Goal: Obtain resource: Download file/media

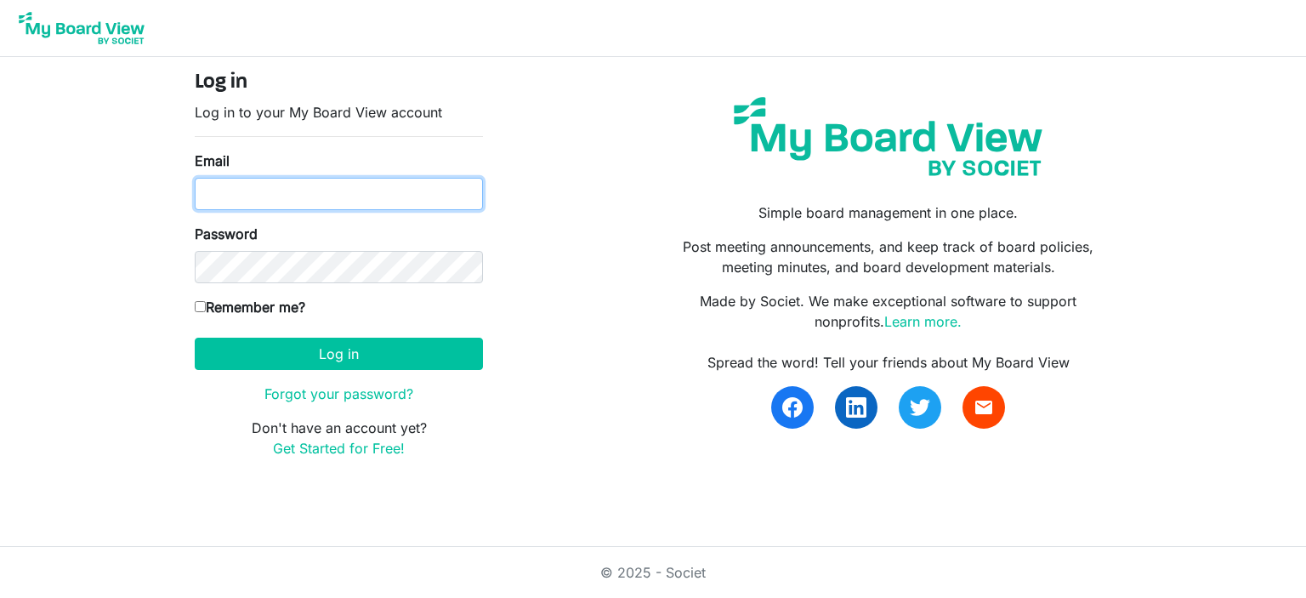
drag, startPoint x: 0, startPoint y: 0, endPoint x: 364, endPoint y: 179, distance: 405.3
click at [364, 179] on input "Email" at bounding box center [339, 194] width 288 height 32
type input "belma.podrug@globalgatheringplace.com"
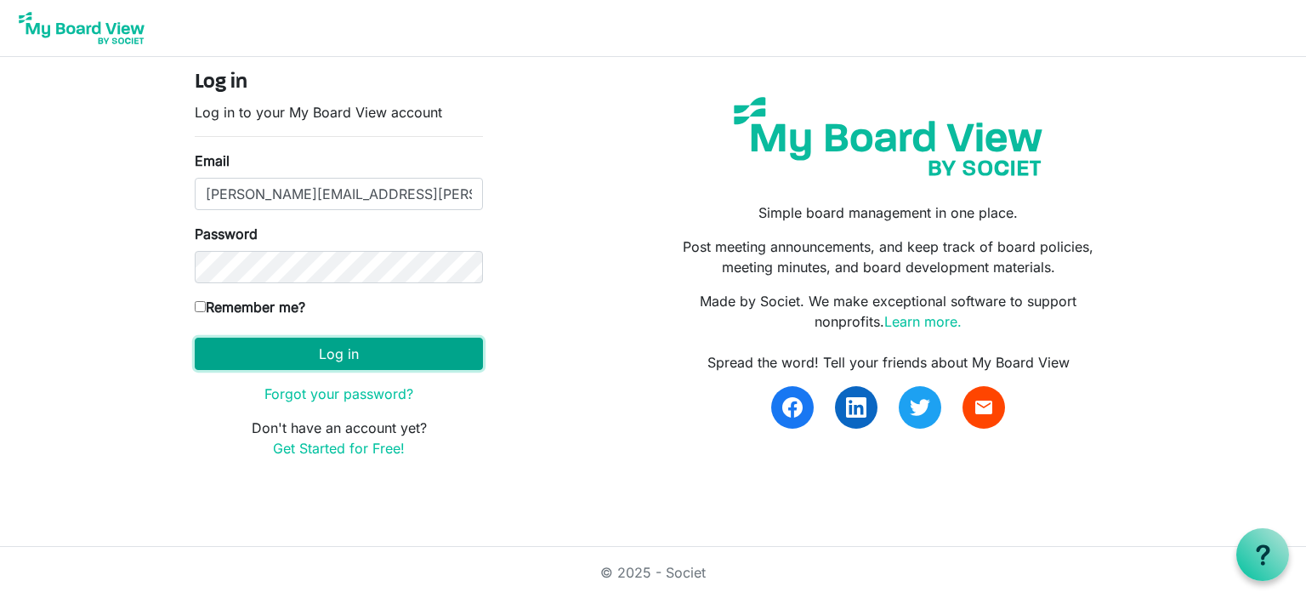
click at [298, 356] on button "Log in" at bounding box center [339, 354] width 288 height 32
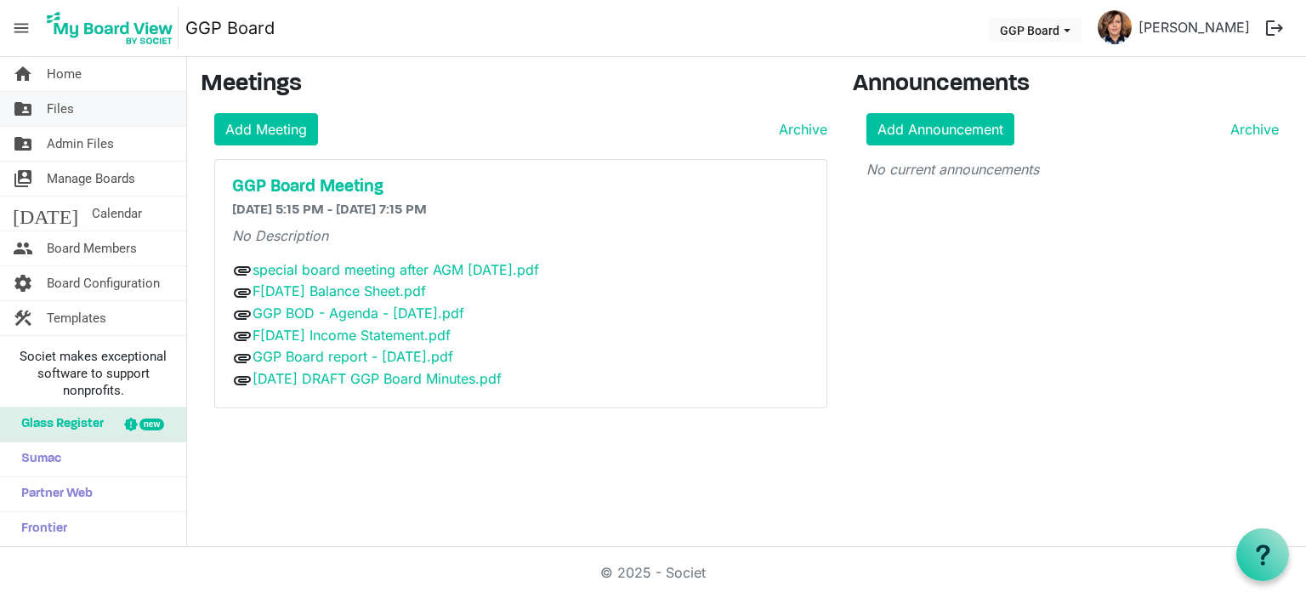
click at [64, 113] on span "Files" at bounding box center [60, 109] width 27 height 34
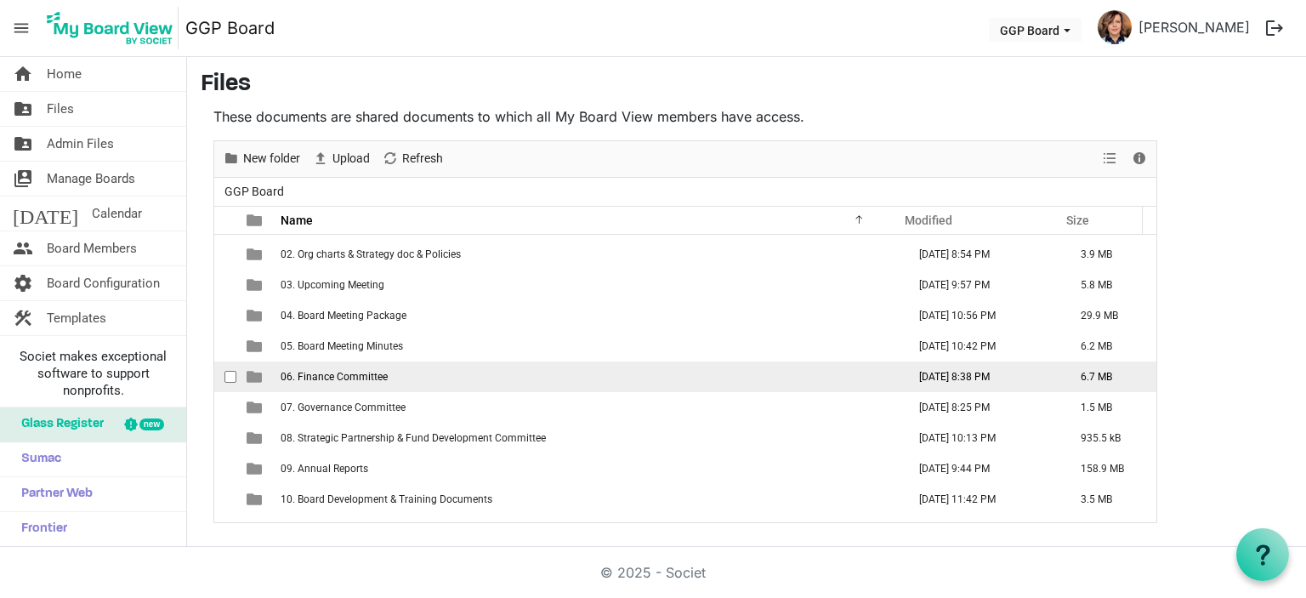
scroll to position [27, 0]
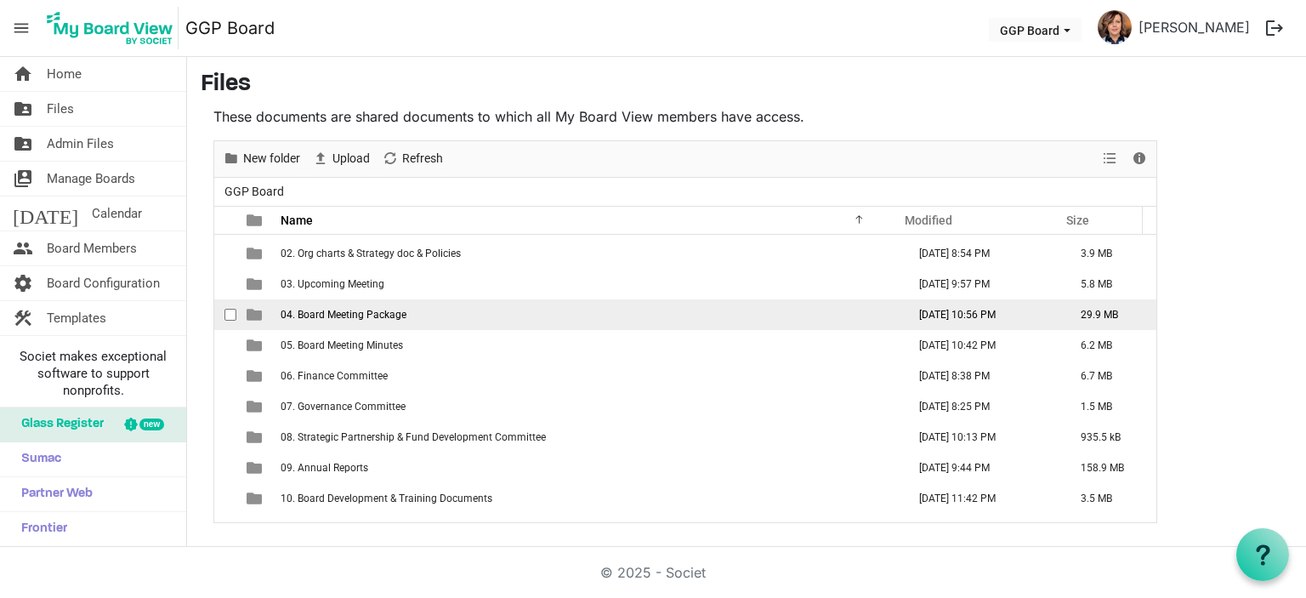
click at [380, 316] on span "04. Board Meeting Package" at bounding box center [344, 315] width 126 height 12
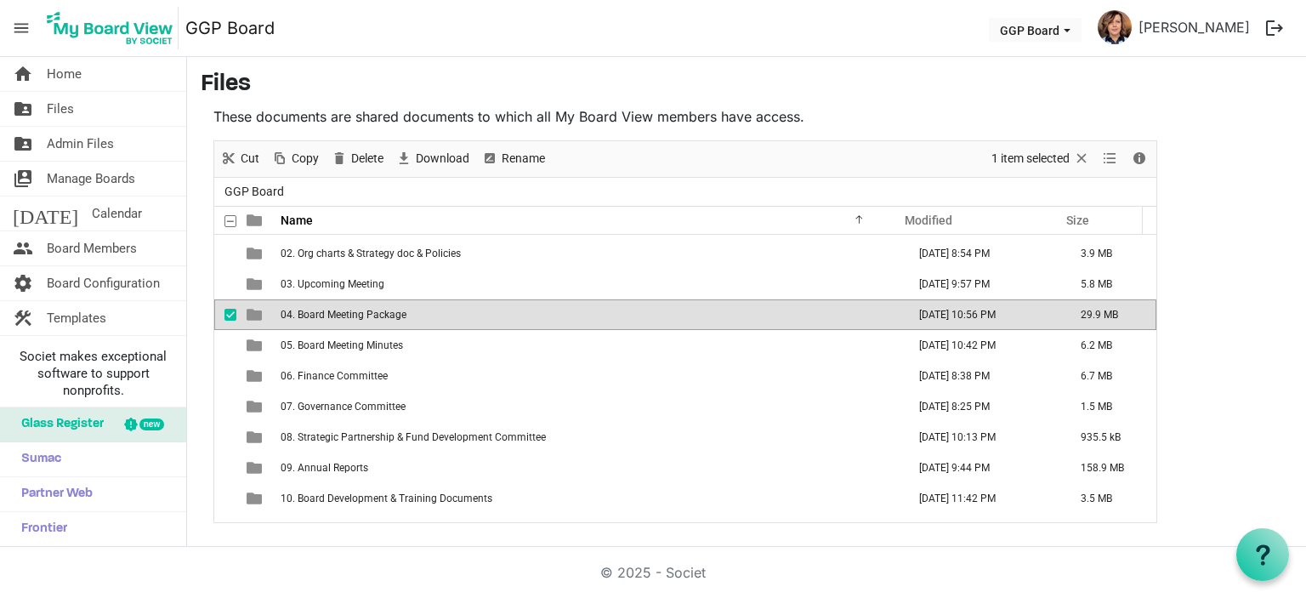
click at [380, 316] on span "04. Board Meeting Package" at bounding box center [344, 315] width 126 height 12
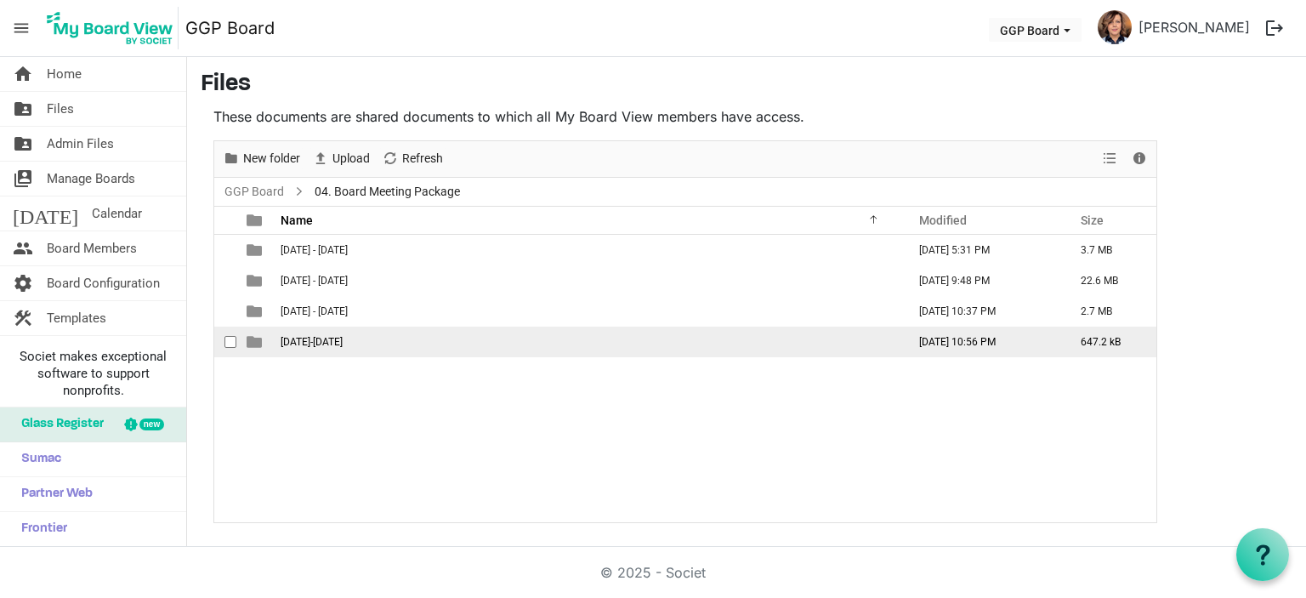
click at [332, 340] on td "2025-2026" at bounding box center [588, 341] width 626 height 31
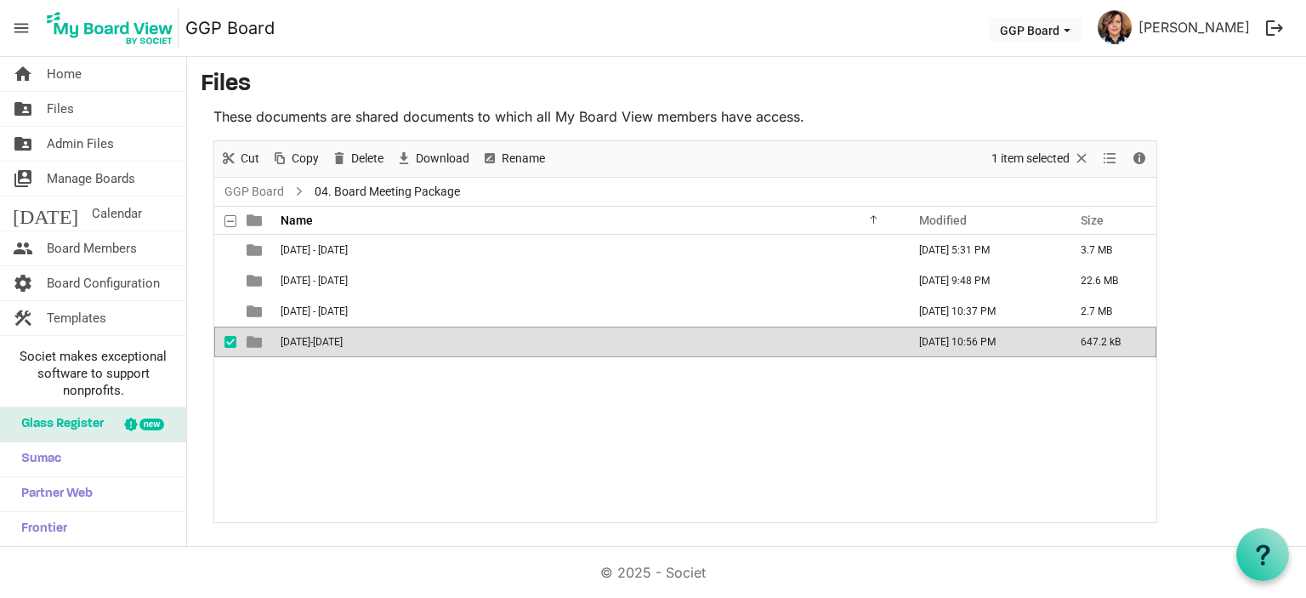
click at [332, 340] on td "2025-2026" at bounding box center [588, 341] width 626 height 31
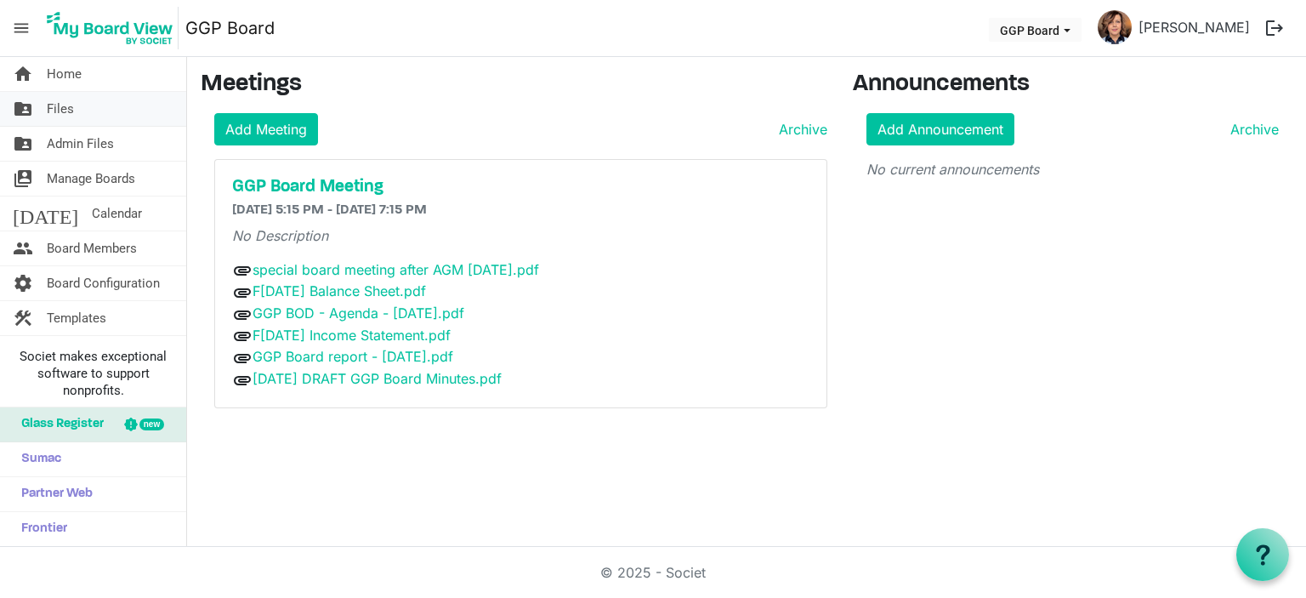
click at [88, 105] on link "folder_shared Files" at bounding box center [93, 109] width 186 height 34
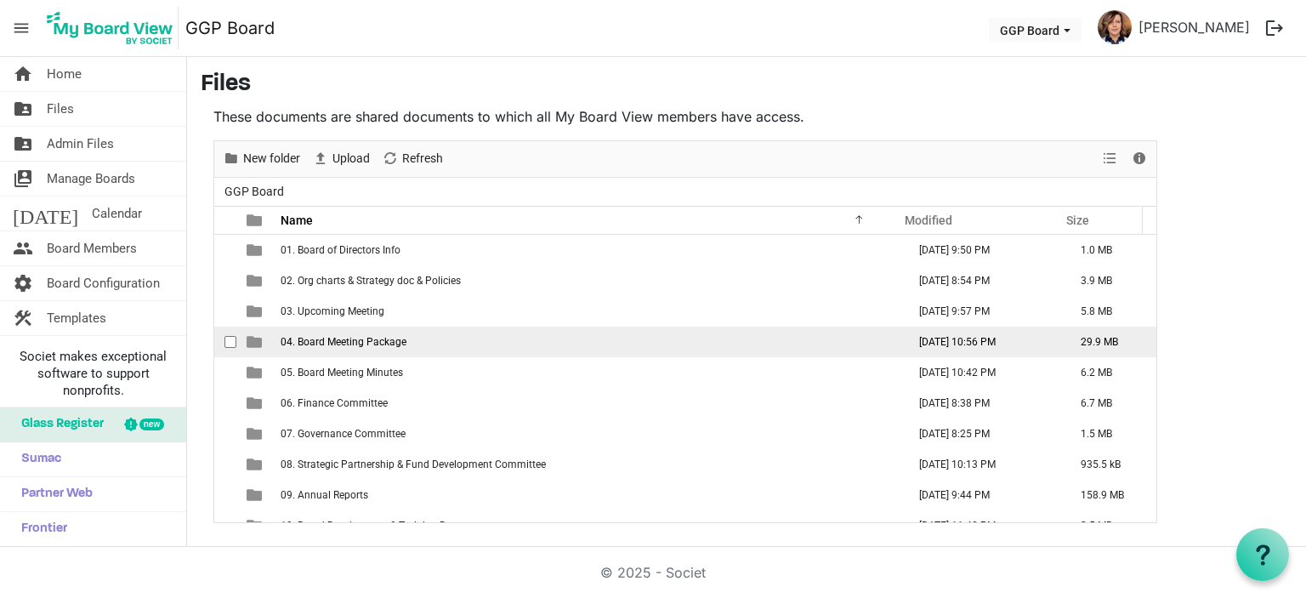
click at [404, 343] on span "04. Board Meeting Package" at bounding box center [344, 342] width 126 height 12
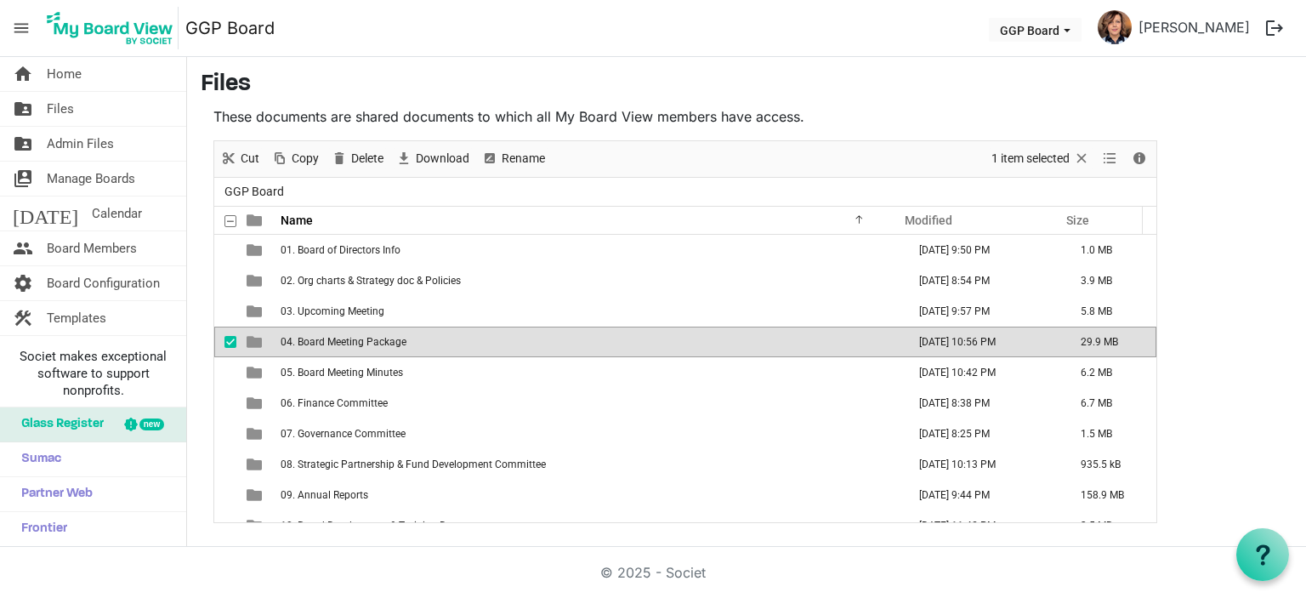
click at [404, 343] on span "04. Board Meeting Package" at bounding box center [344, 342] width 126 height 12
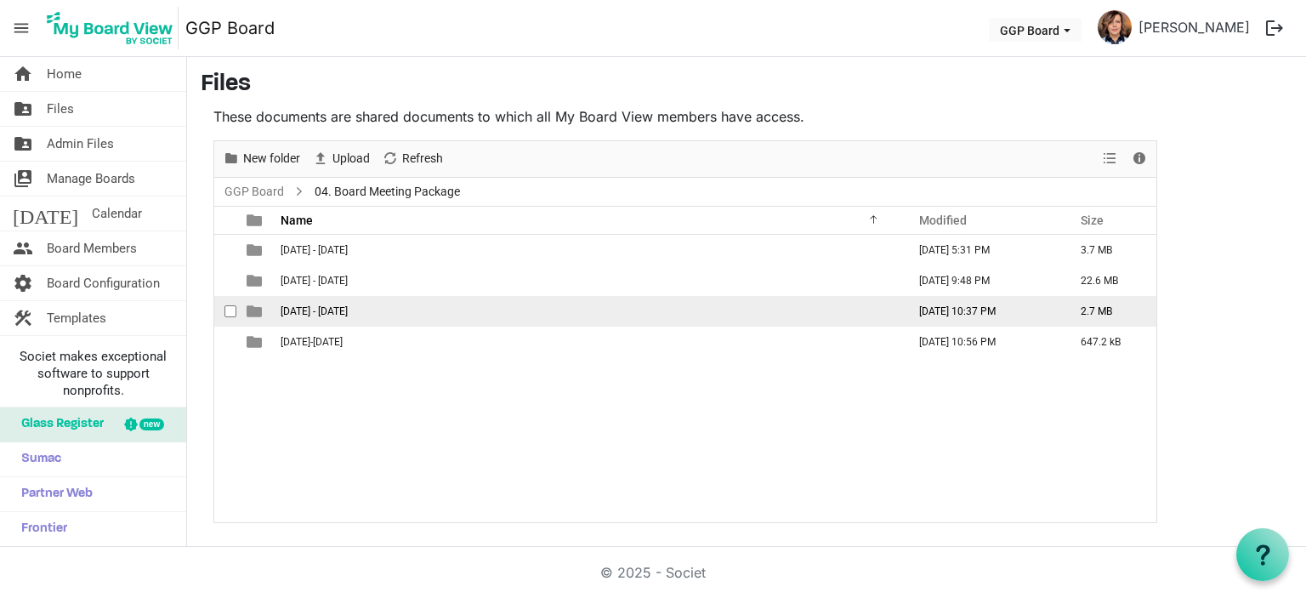
click at [323, 305] on span "[DATE] - [DATE]" at bounding box center [314, 311] width 67 height 12
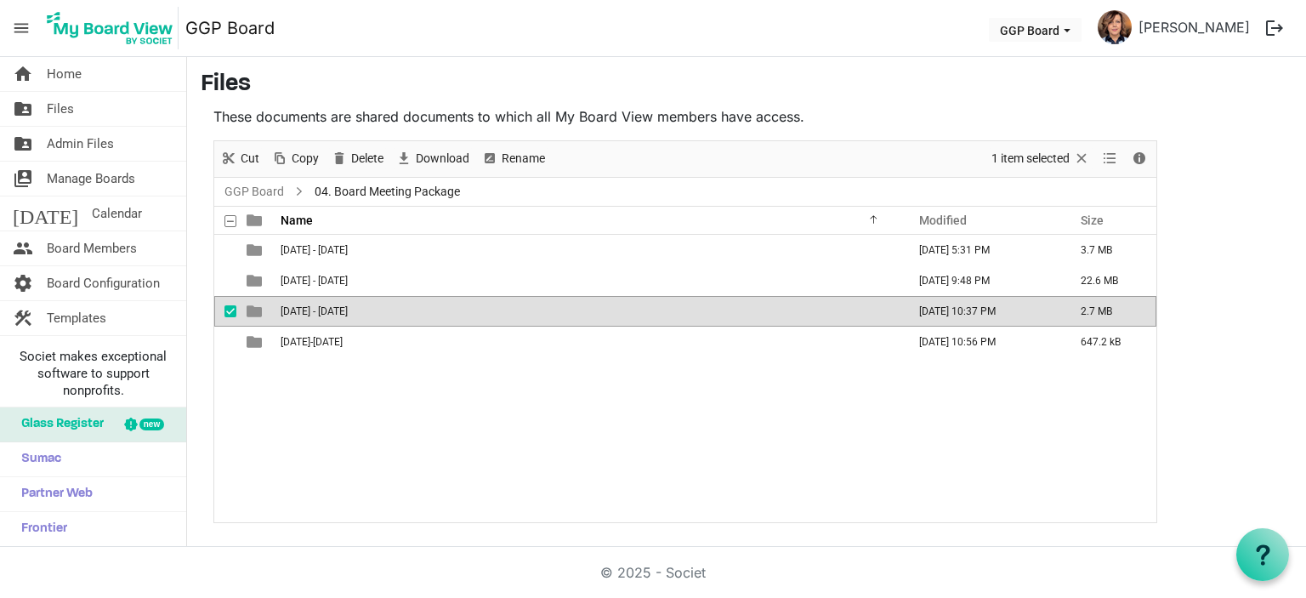
click at [323, 305] on span "[DATE] - [DATE]" at bounding box center [314, 311] width 67 height 12
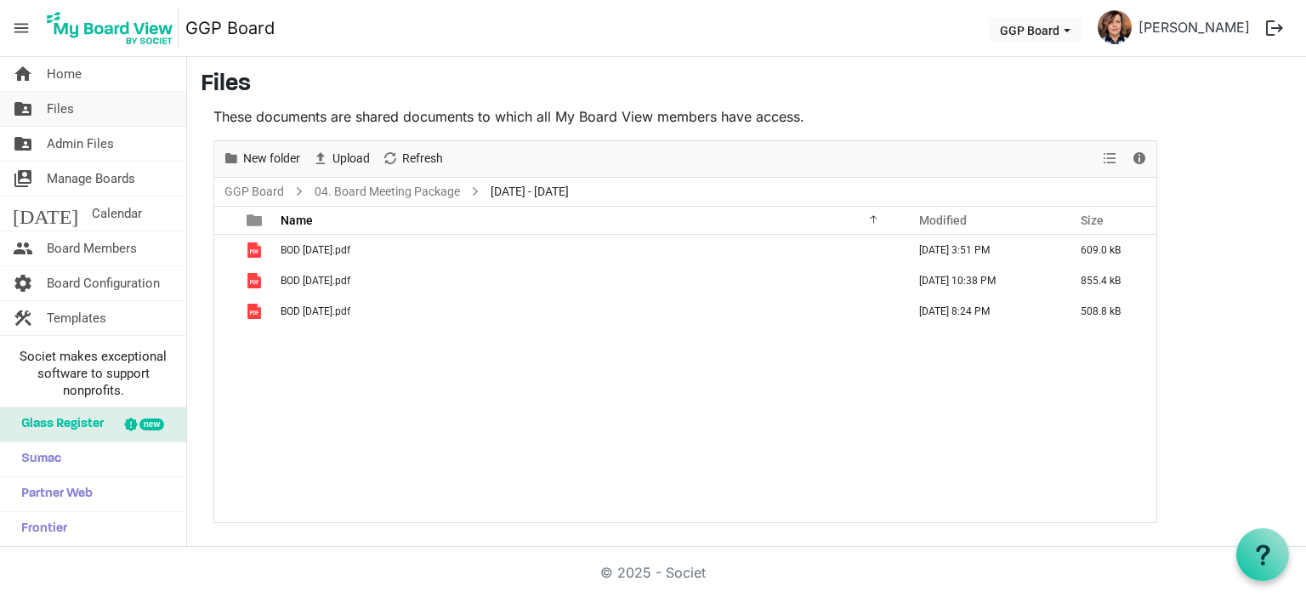
click at [64, 105] on span "Files" at bounding box center [60, 109] width 27 height 34
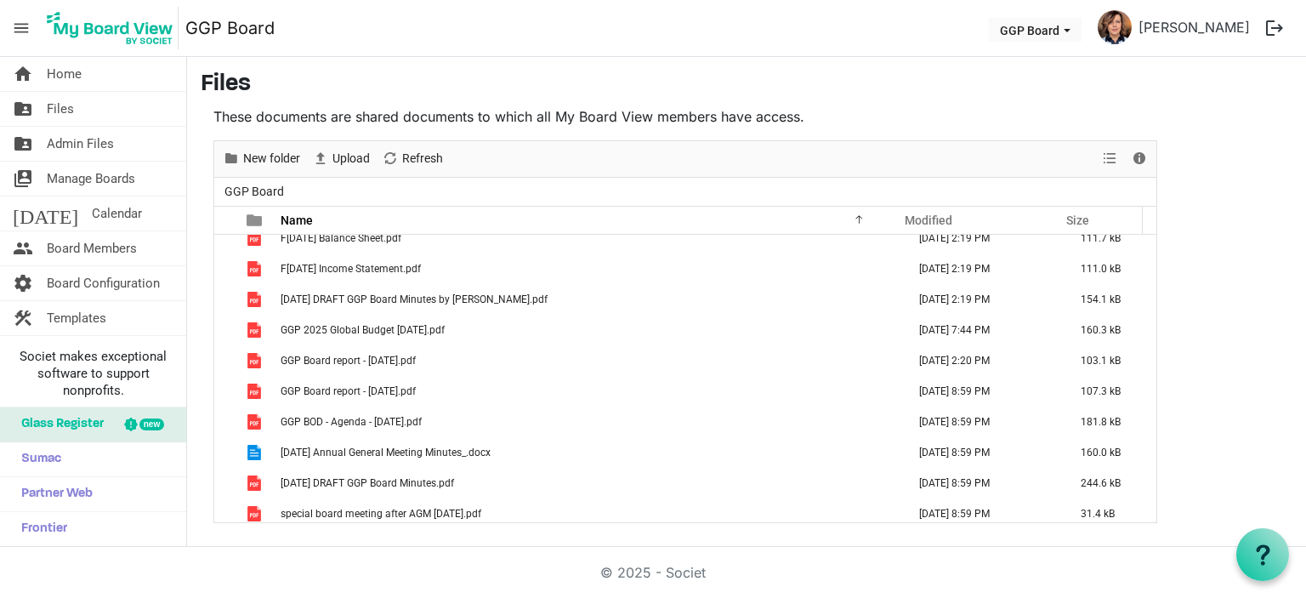
scroll to position [538, 0]
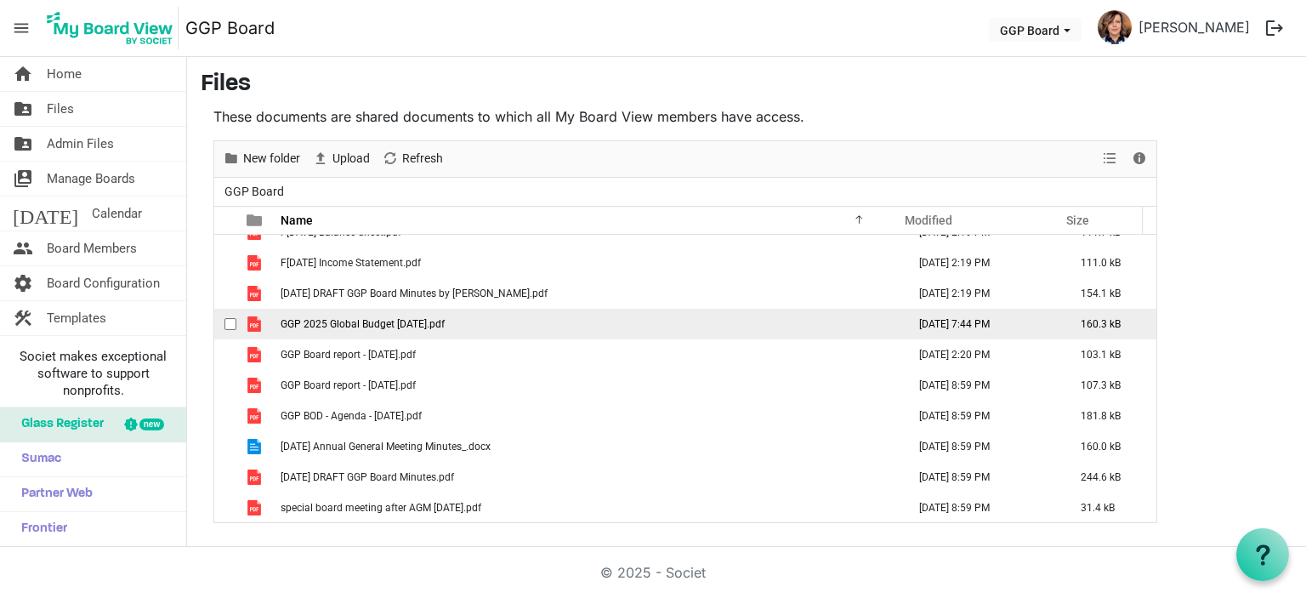
click at [395, 326] on span "GGP 2025 Global Budget March 31 2025.pdf" at bounding box center [363, 324] width 164 height 12
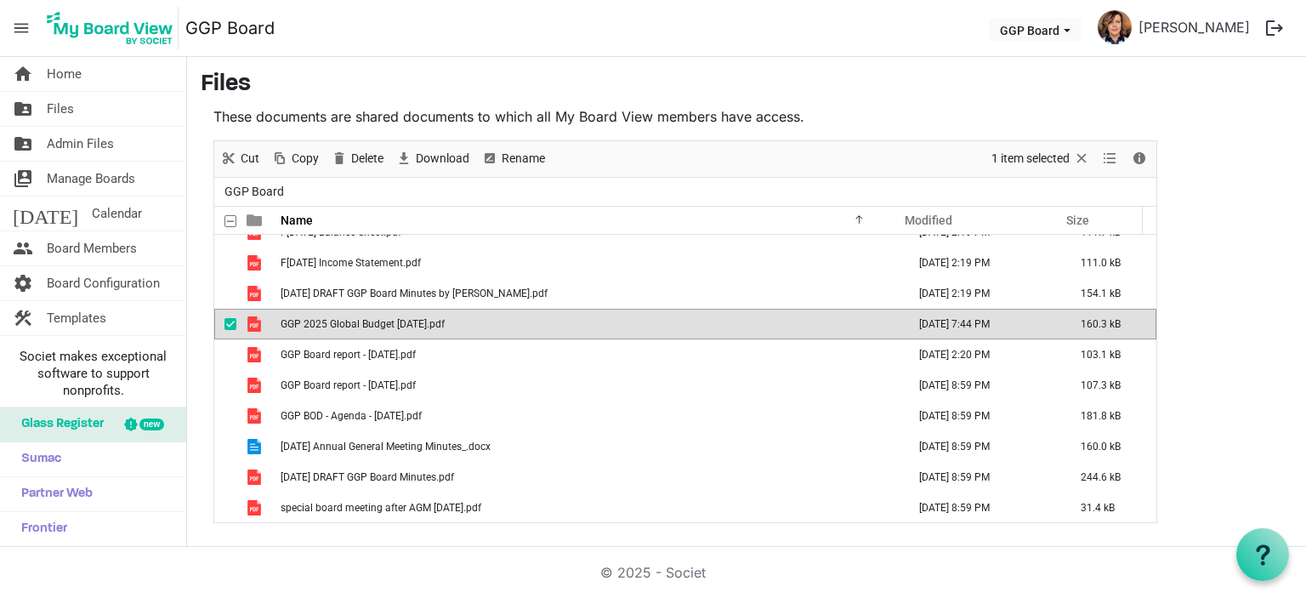
click at [395, 326] on span "GGP 2025 Global Budget March 31 2025.pdf" at bounding box center [363, 324] width 164 height 12
click at [401, 325] on span "GGP 2025 Global Budget [DATE].pdf" at bounding box center [363, 324] width 164 height 12
